Goal: Task Accomplishment & Management: Manage account settings

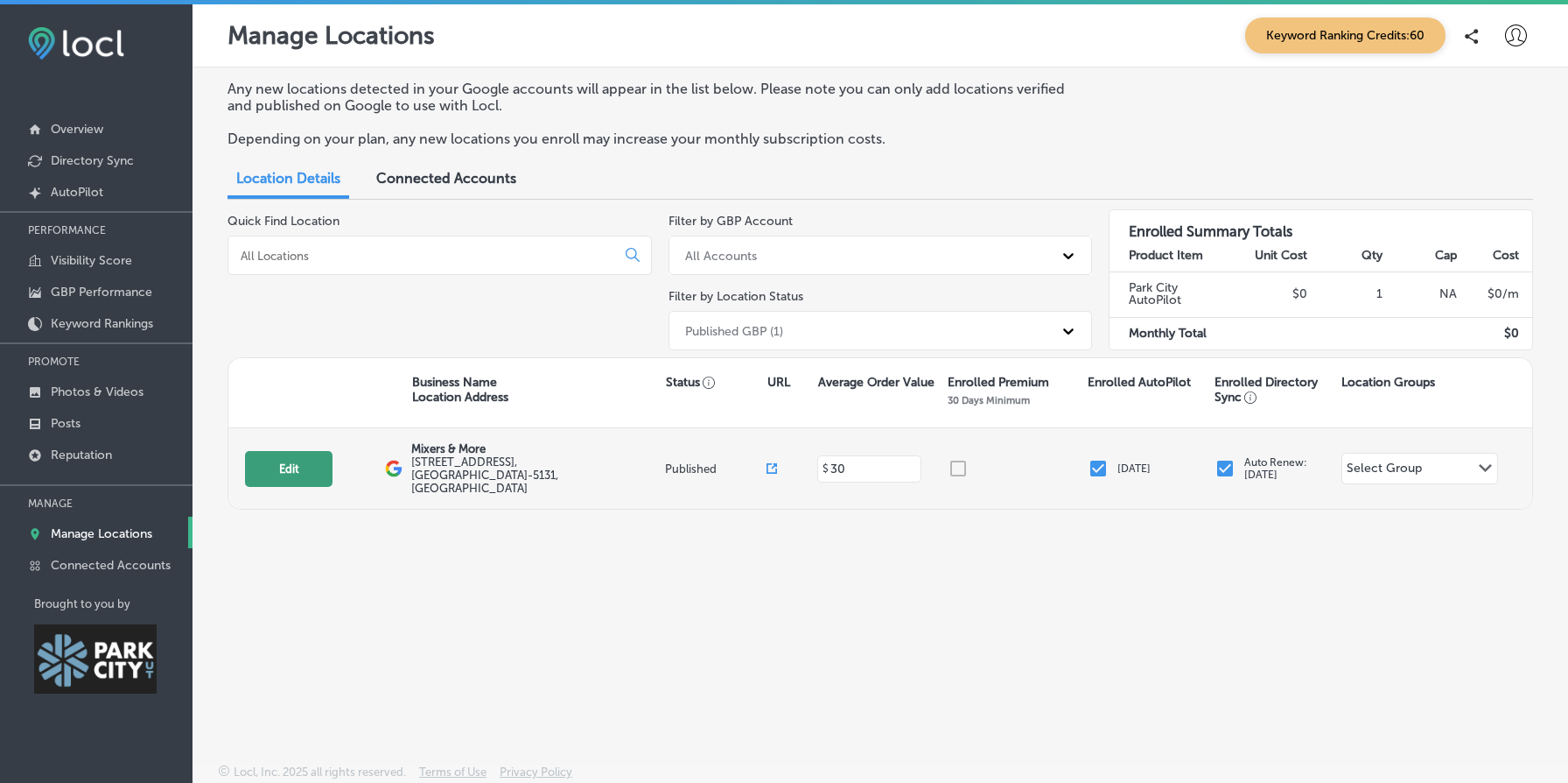
click at [306, 466] on button "Edit" at bounding box center [288, 469] width 88 height 36
select select "US"
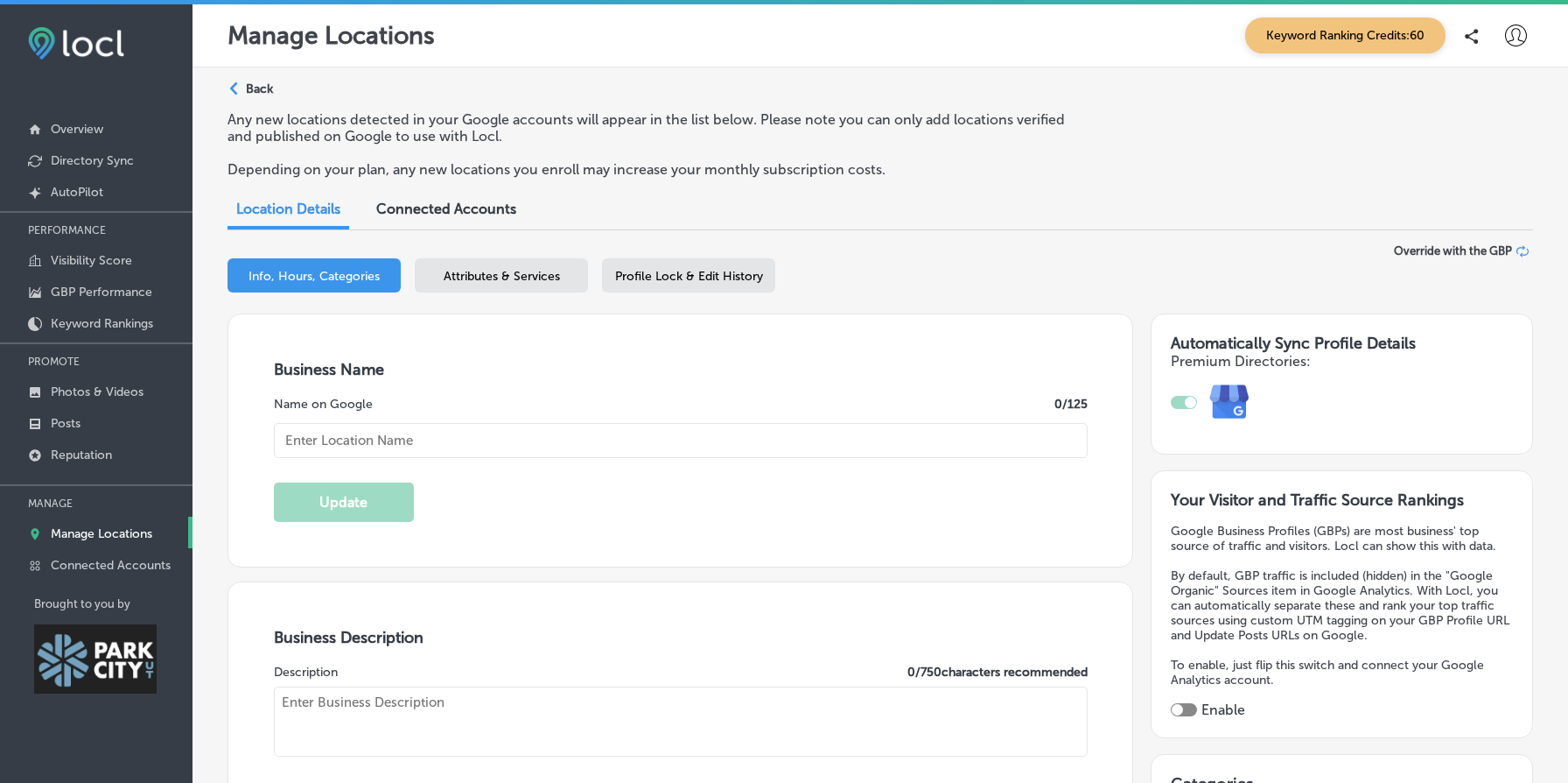
type textarea "Mixers & More redefines the convenience store experience by offering thoughtful…"
type input "Mixers & More"
type input "http://mixersandmore.cloveronline.com/"
type input "+1 385 479 5617"
checkbox input "true"
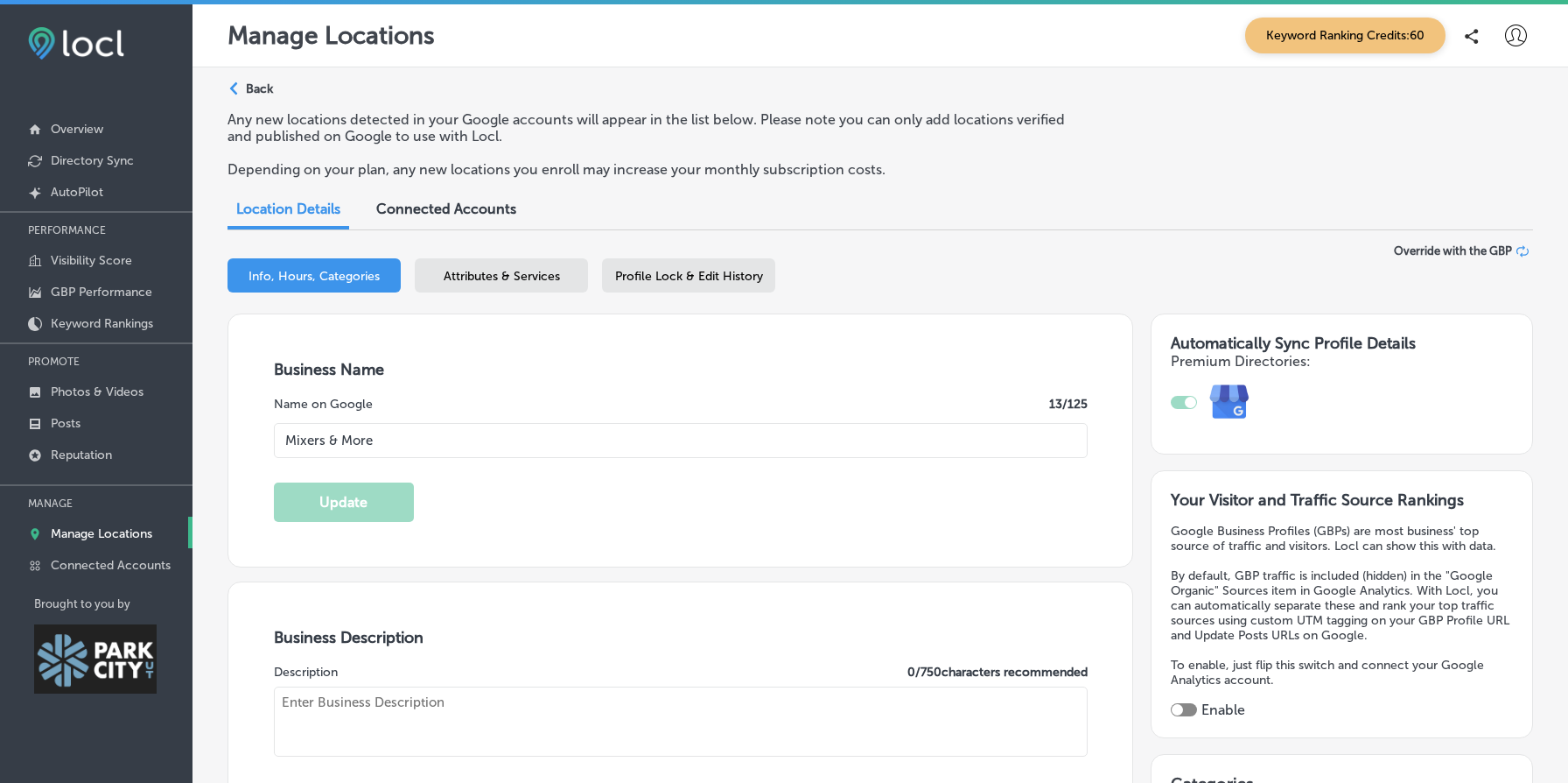
type textarea "We’re a women-owned boutique and your one-stop shop for all things sipping—with…"
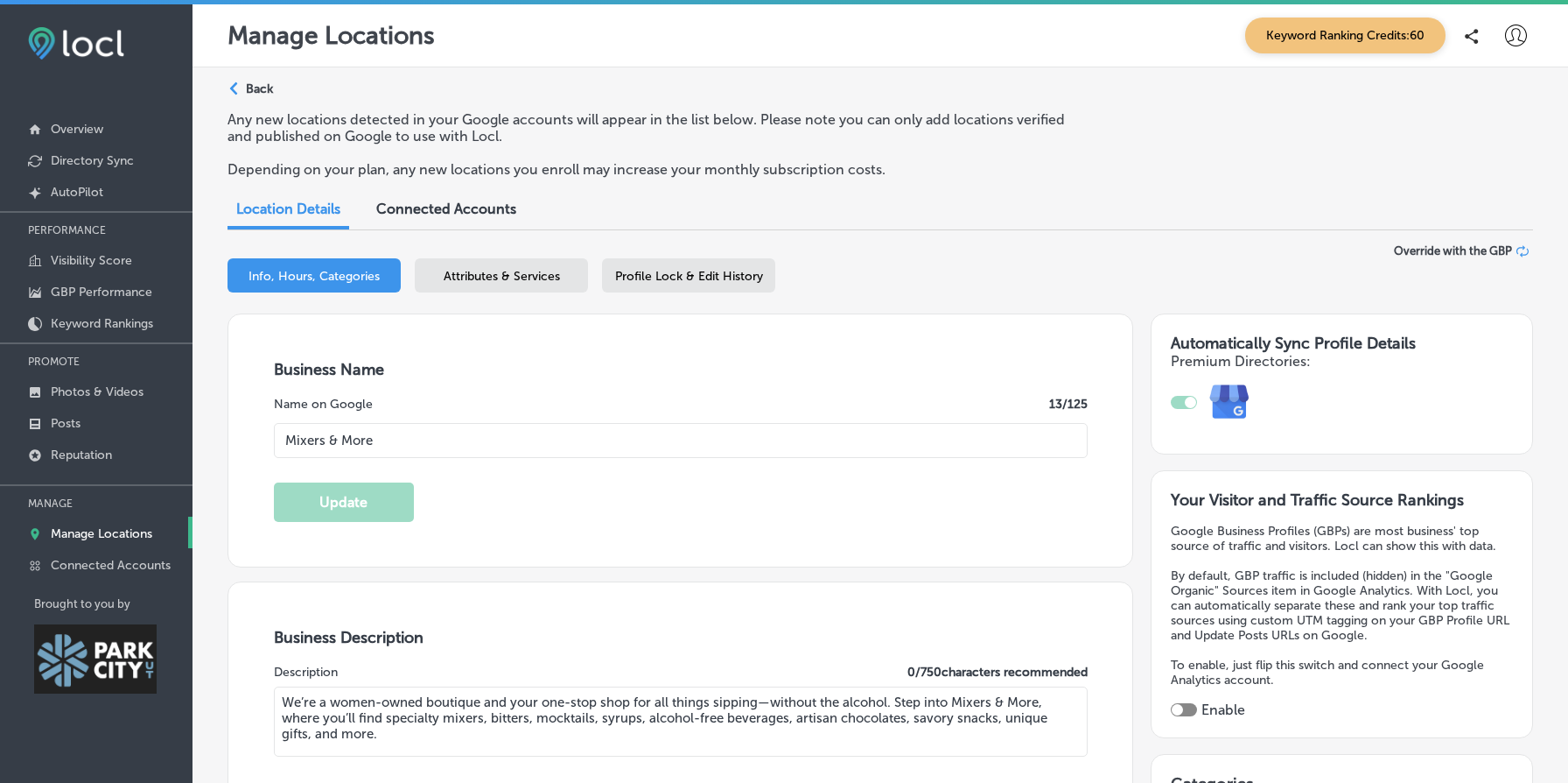
type input "30"
type input "136 Heber Ave"
type input "Suite 101"
type input "Park City"
type input "84060-5131"
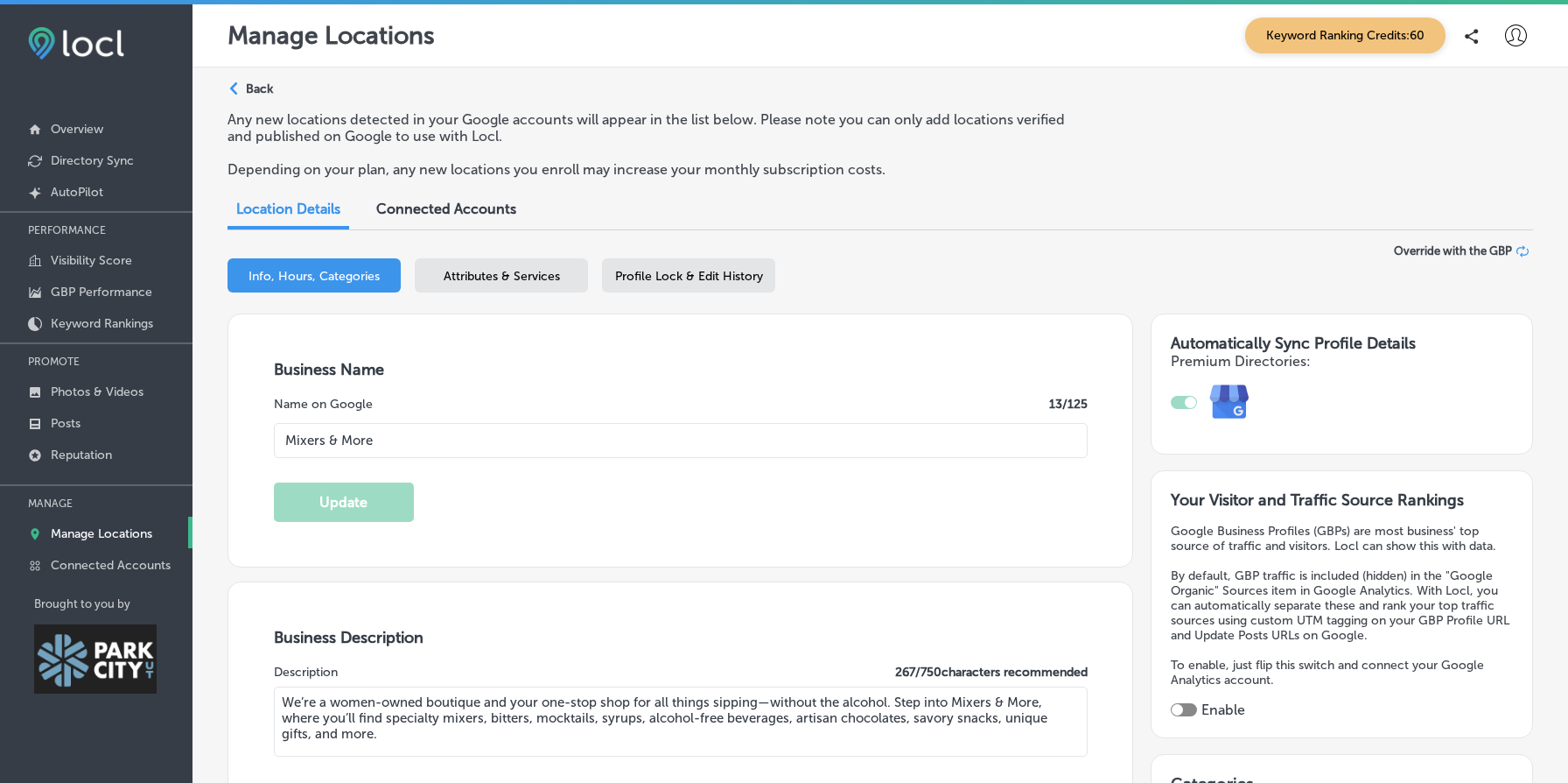
type input "US"
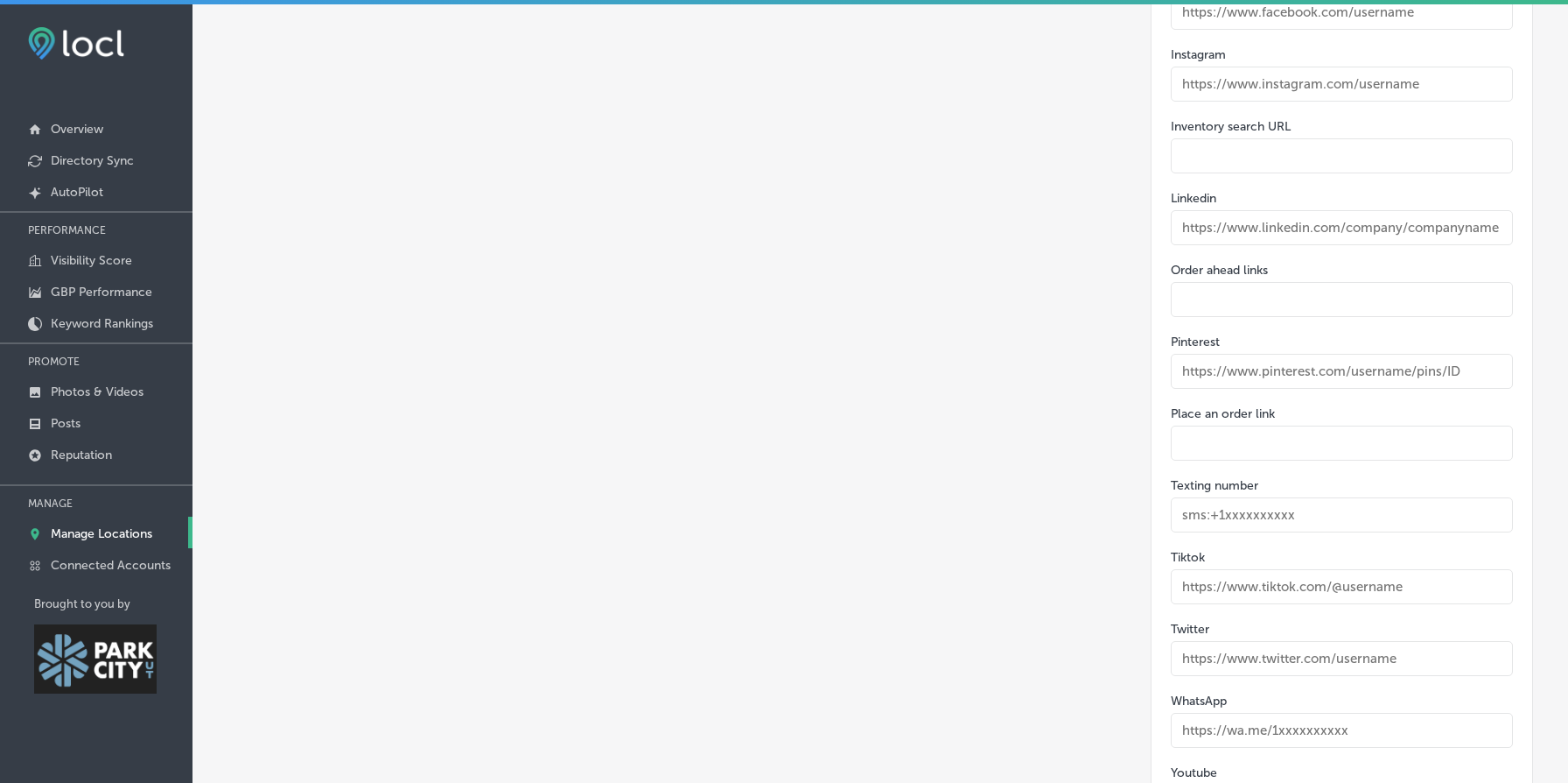
scroll to position [2718, 0]
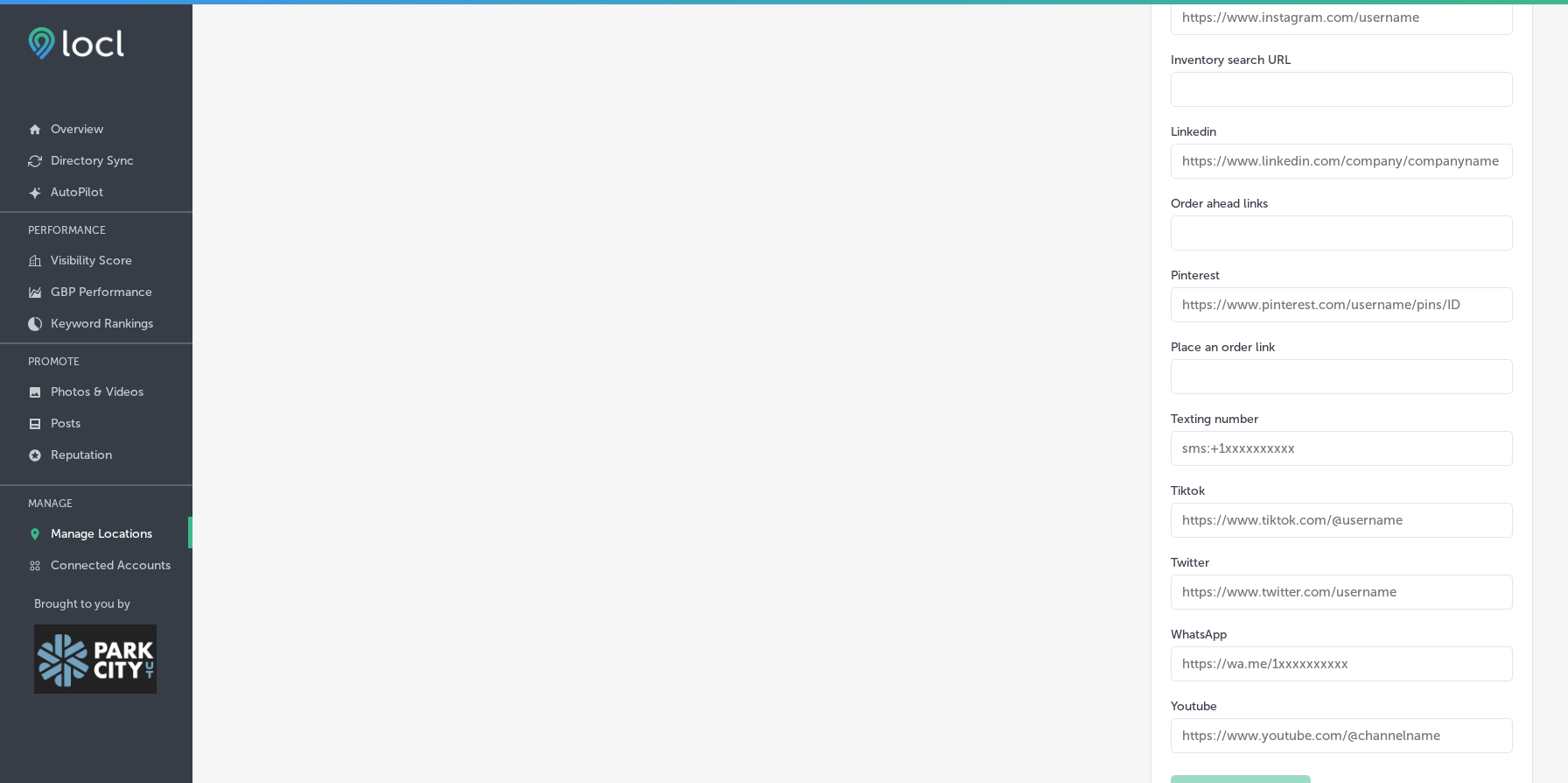
click at [1270, 344] on div "Online Profiles and Contact Info Facebook Instagram Inventory search URL Linked…" at bounding box center [1342, 321] width 342 height 880
click at [1268, 360] on input "text" at bounding box center [1342, 376] width 342 height 35
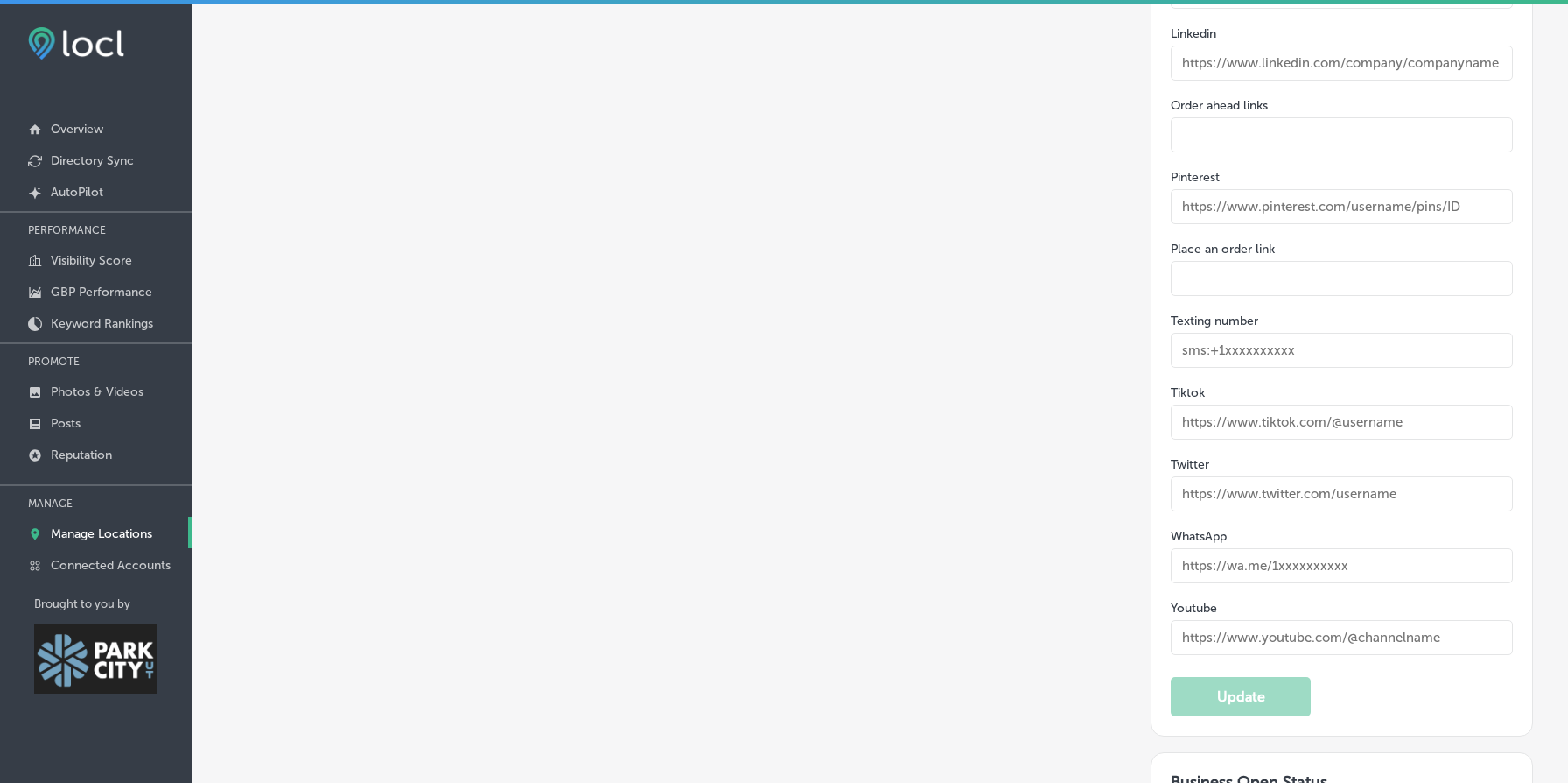
scroll to position [2819, 0]
